Goal: Information Seeking & Learning: Learn about a topic

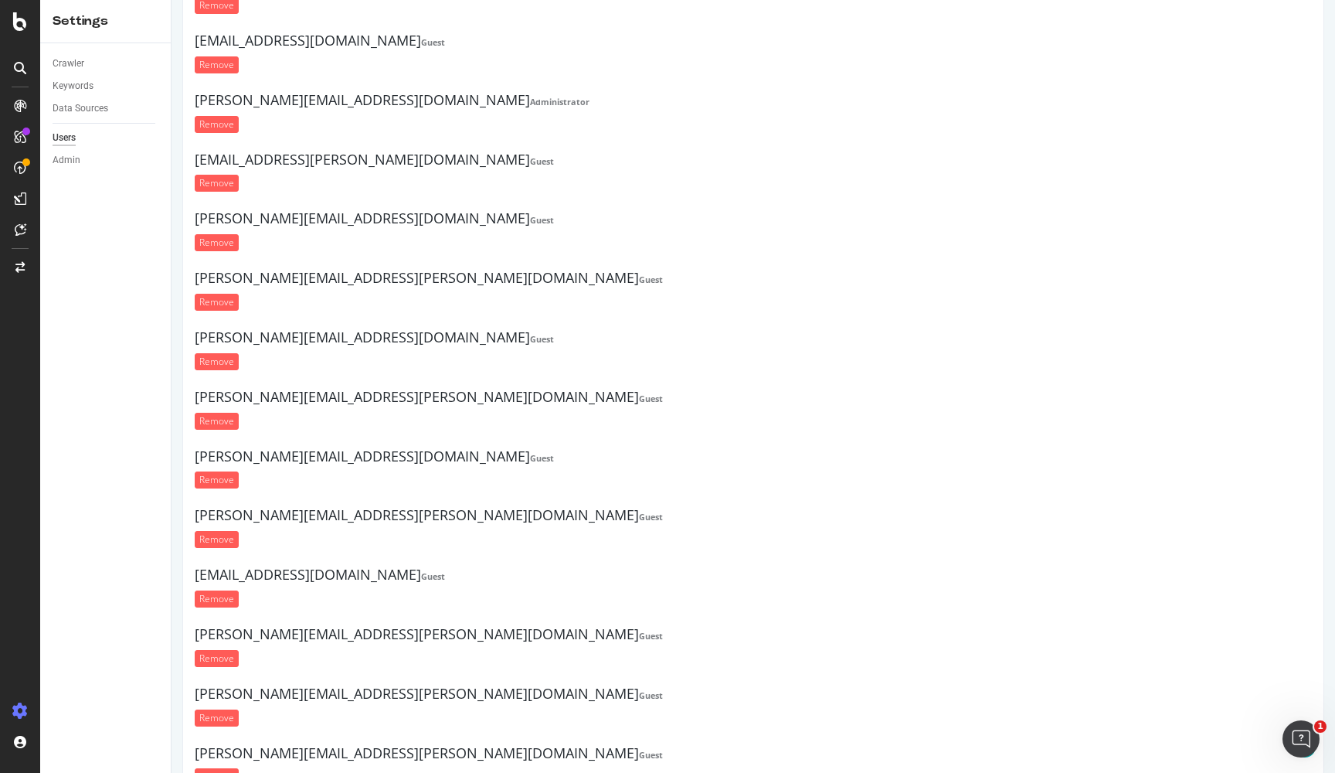
scroll to position [17036, 0]
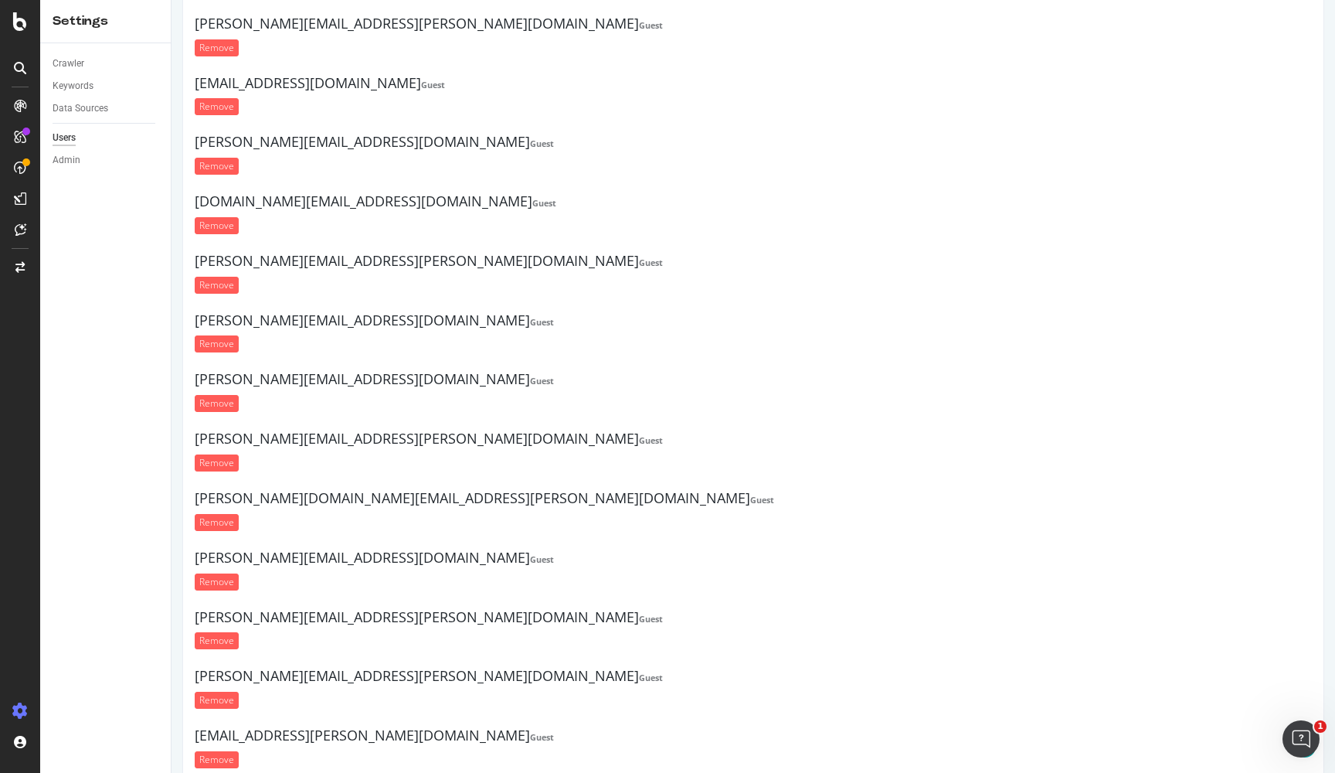
paste input "aditya.prakash@target.com"
type input "aditya.prakash@target.com"
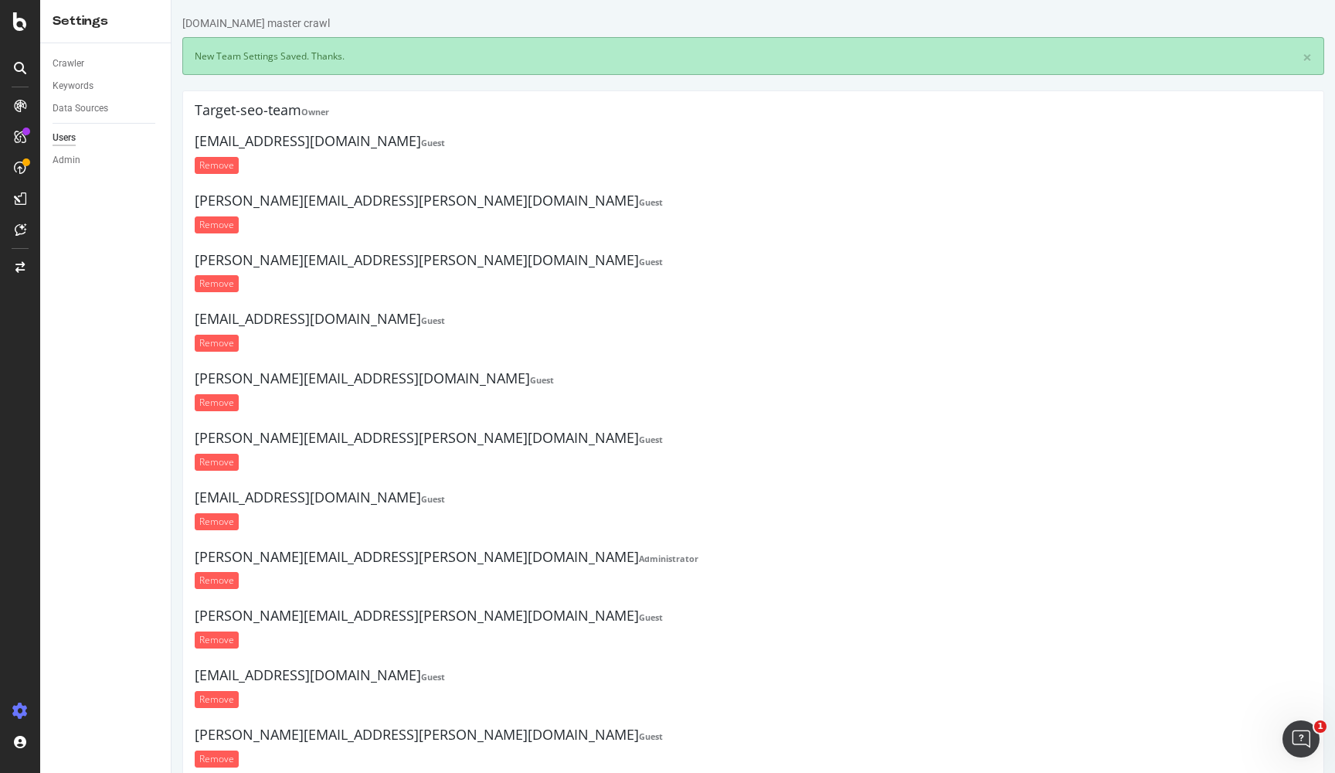
scroll to position [0, 0]
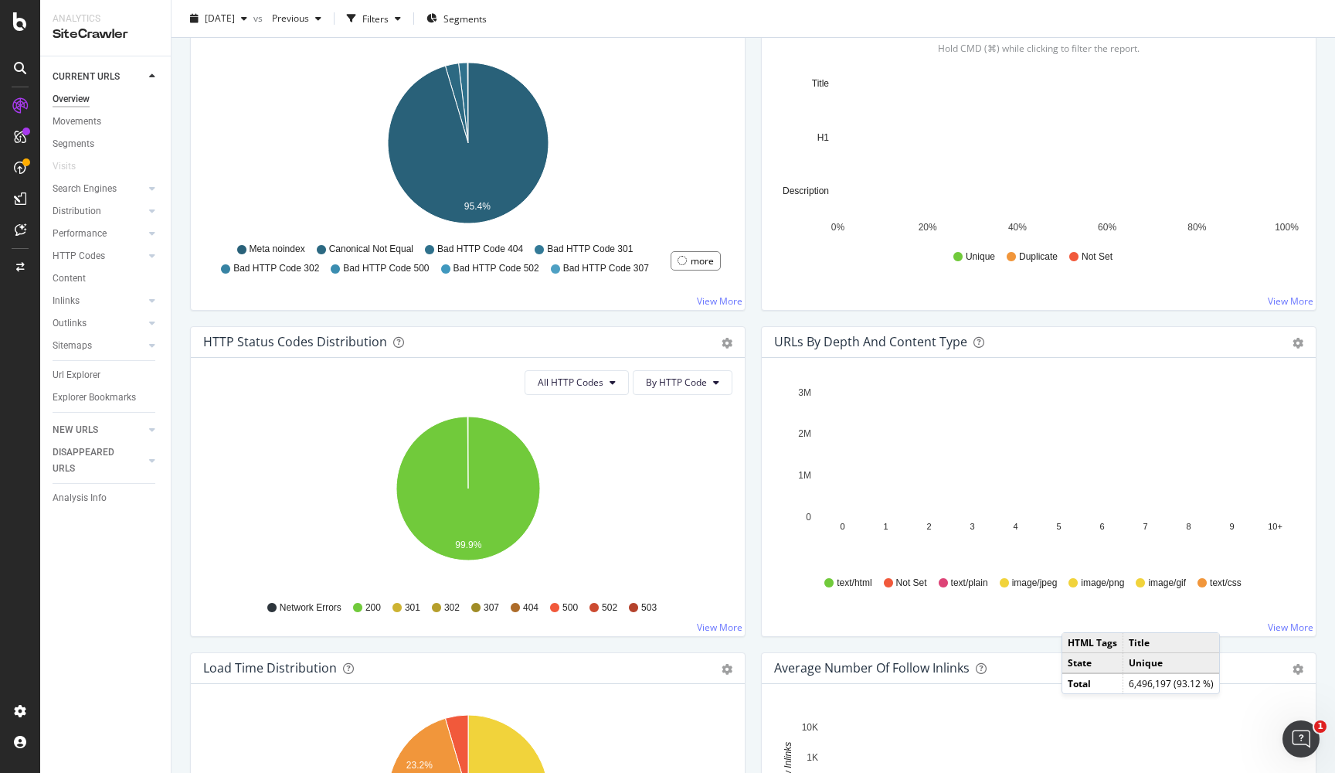
scroll to position [559, 0]
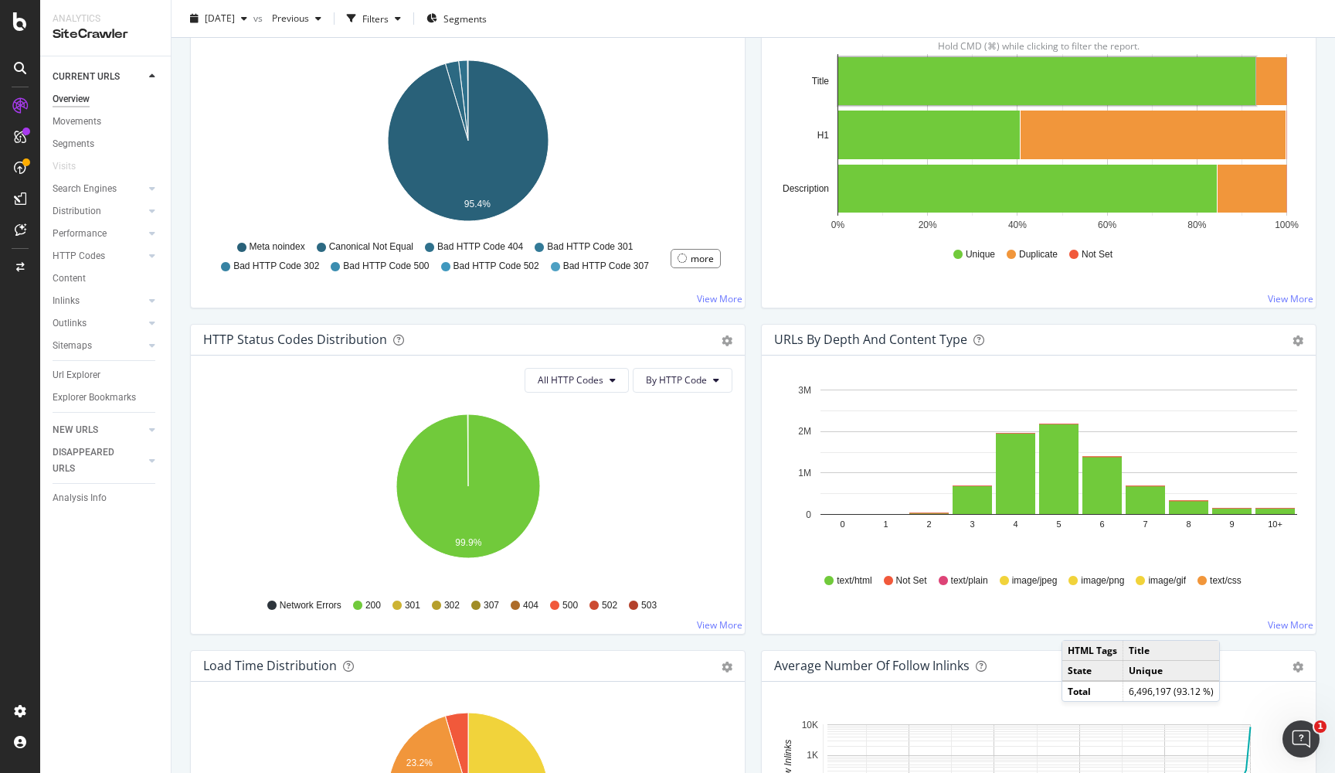
click at [398, 605] on icon at bounding box center [397, 604] width 9 height 9
click at [608, 376] on button "All HTTP Codes" at bounding box center [577, 380] width 104 height 25
click at [708, 447] on icon "99.9%" at bounding box center [467, 494] width 529 height 179
click at [698, 384] on span "By HTTP Code" at bounding box center [676, 379] width 61 height 13
click at [740, 423] on div "All HTTP Codes By HTTP Code Hold CMD (⌘) while clicking to filter the report. 9…" at bounding box center [468, 494] width 554 height 278
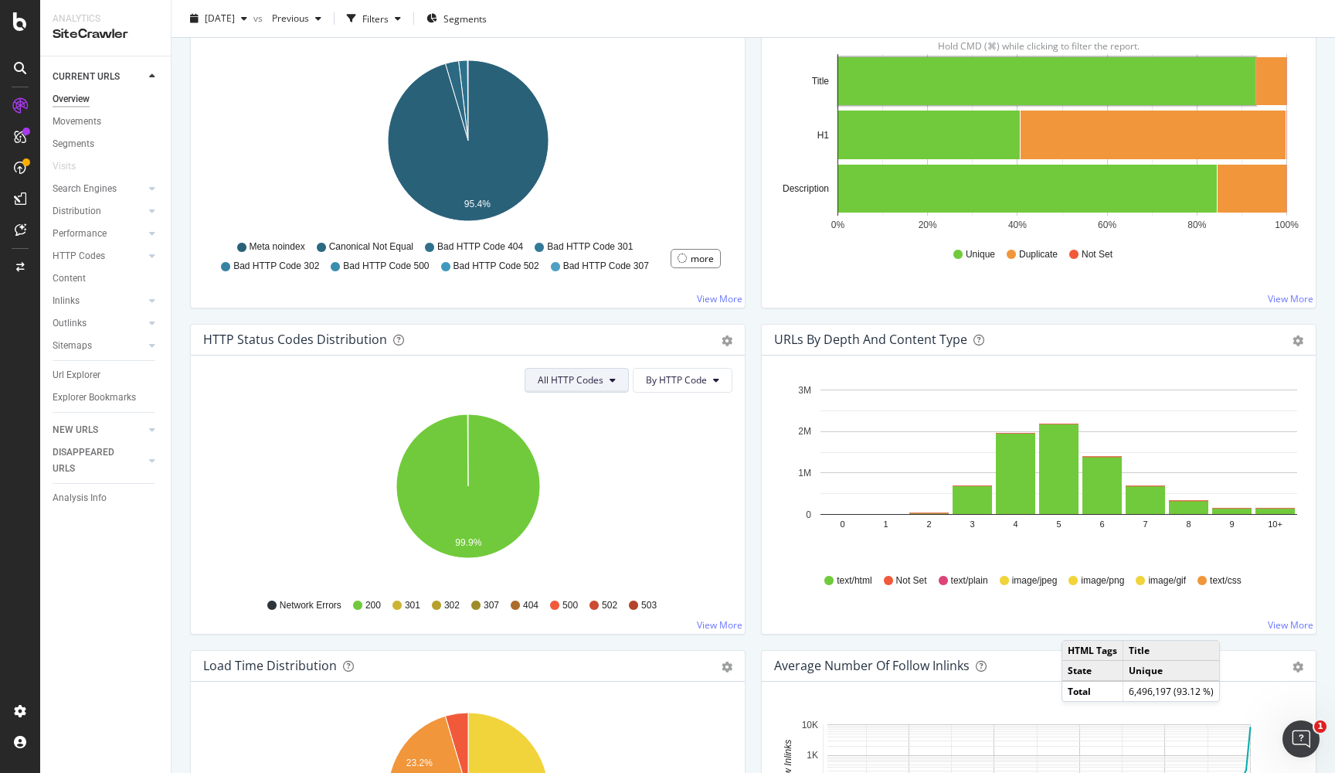
click at [616, 372] on button "All HTTP Codes" at bounding box center [577, 380] width 104 height 25
click at [576, 501] on span "3xx family" at bounding box center [579, 496] width 78 height 14
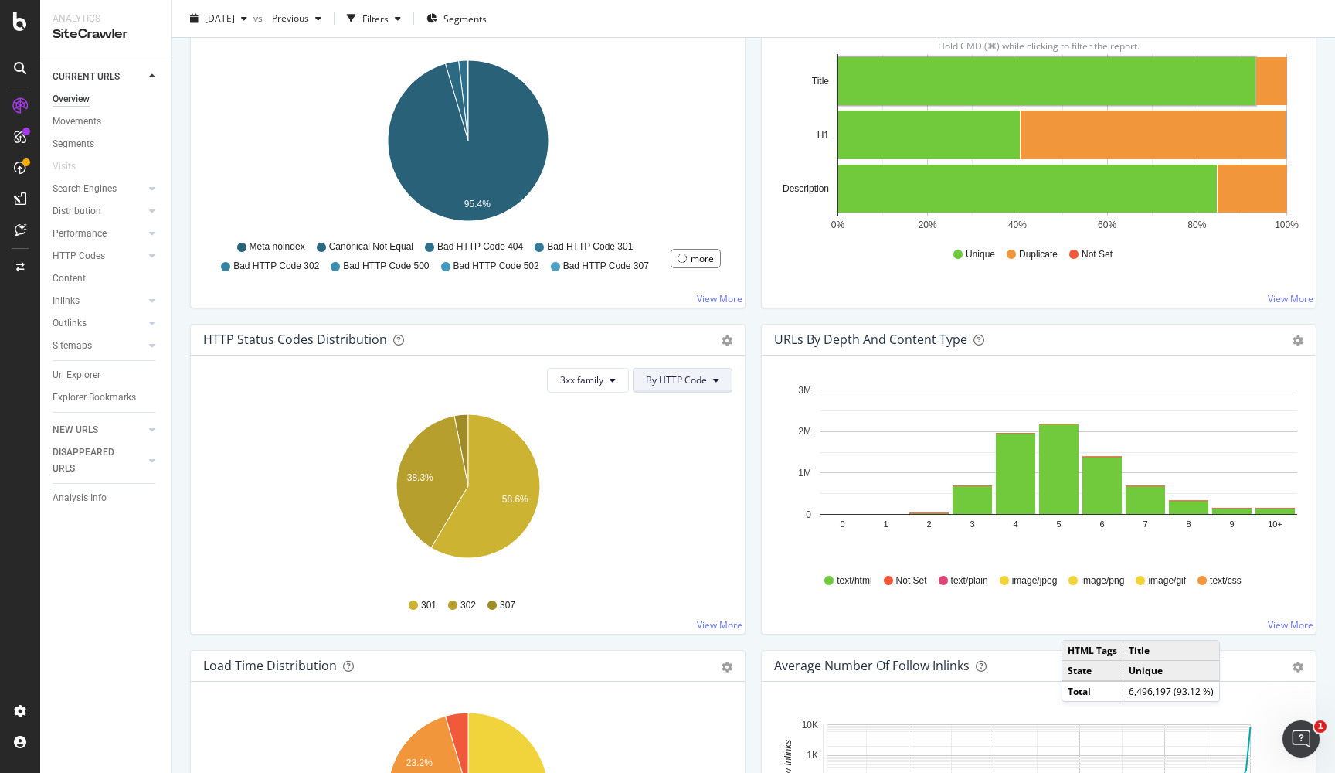
click at [716, 379] on icon at bounding box center [716, 380] width 6 height 9
click at [587, 376] on span "3xx family" at bounding box center [581, 379] width 43 height 13
click at [599, 518] on span "4xx family" at bounding box center [601, 525] width 78 height 14
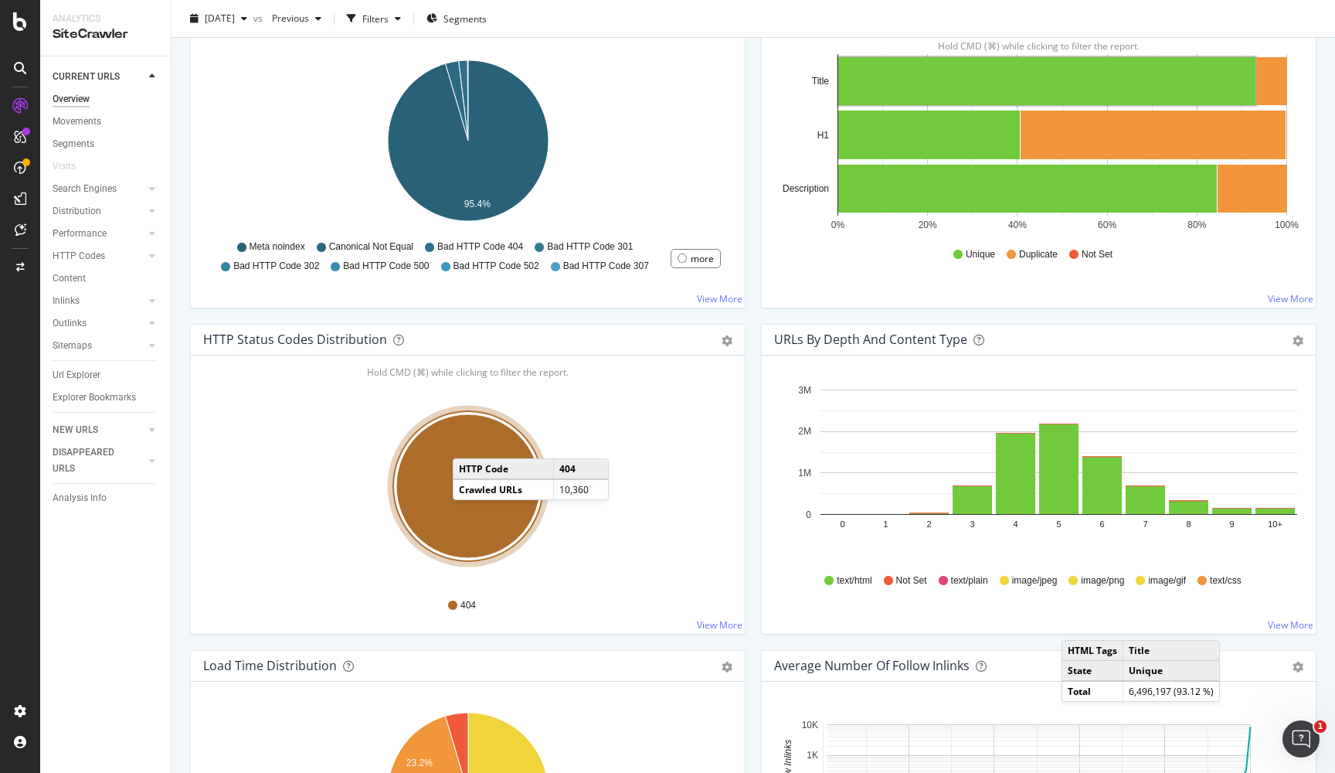
click at [468, 442] on ellipse "A chart." at bounding box center [468, 486] width 144 height 144
